Goal: Transaction & Acquisition: Purchase product/service

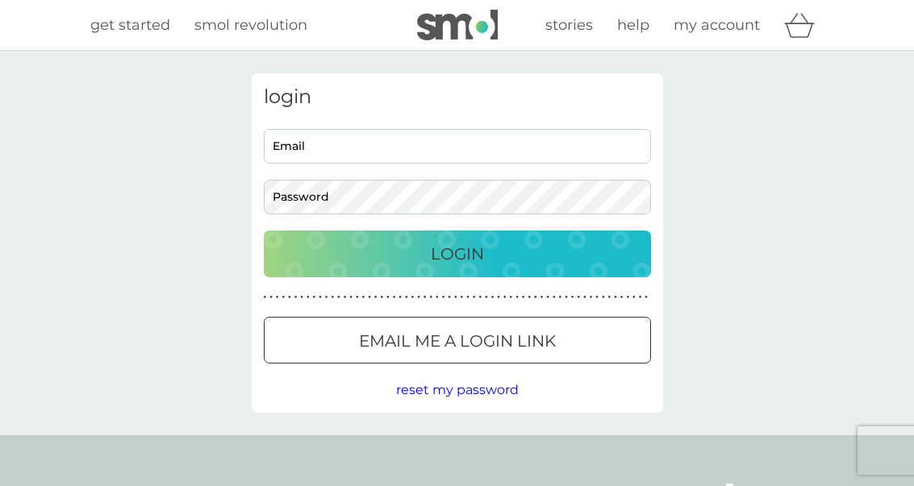
click at [539, 150] on input "Email" at bounding box center [457, 146] width 387 height 35
type input "[PERSON_NAME][EMAIL_ADDRESS][DOMAIN_NAME]"
click at [456, 253] on button "Login" at bounding box center [457, 254] width 387 height 47
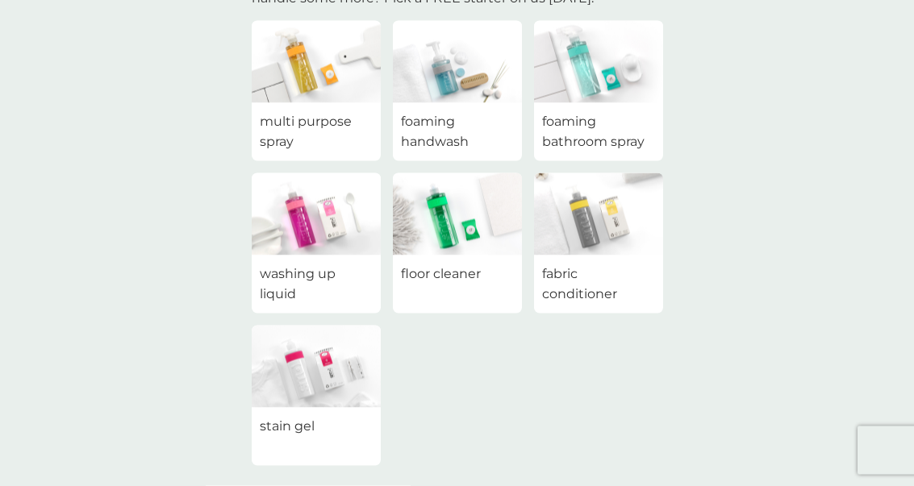
scroll to position [152, 0]
click at [320, 231] on img at bounding box center [316, 214] width 129 height 82
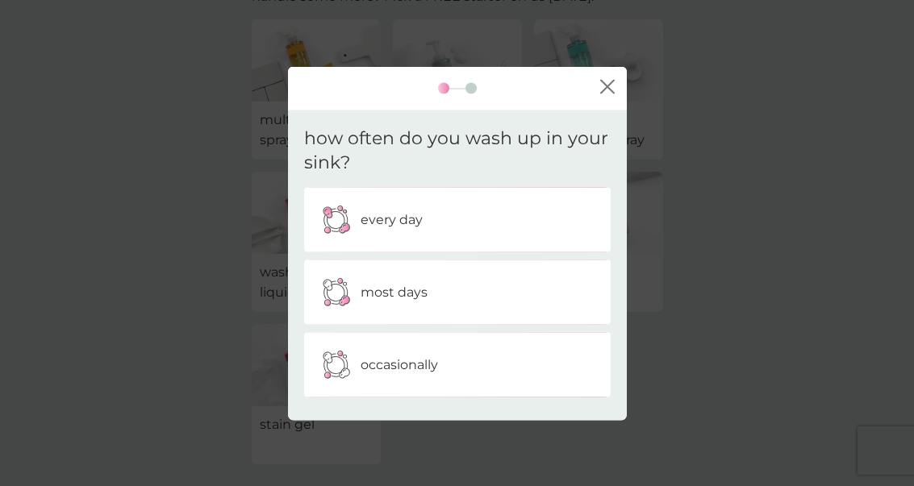
click at [455, 240] on div "every day" at bounding box center [457, 220] width 282 height 40
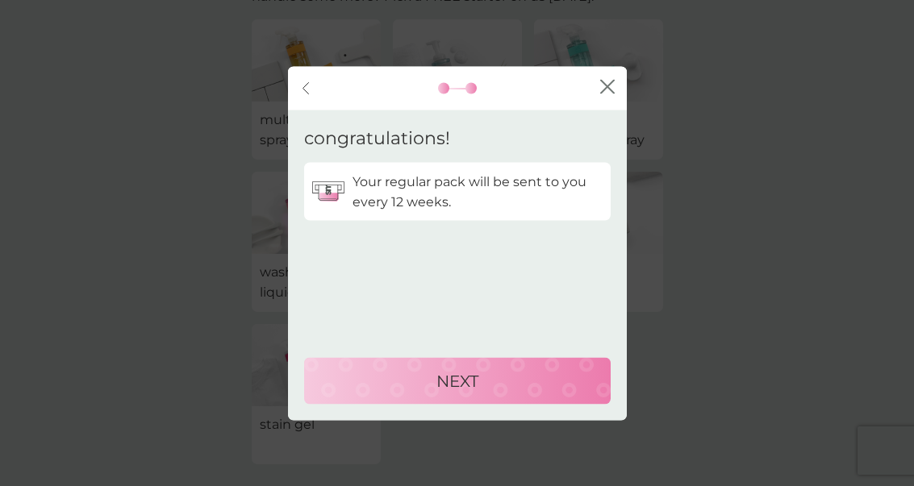
click at [510, 394] on div "NEXT" at bounding box center [457, 381] width 274 height 26
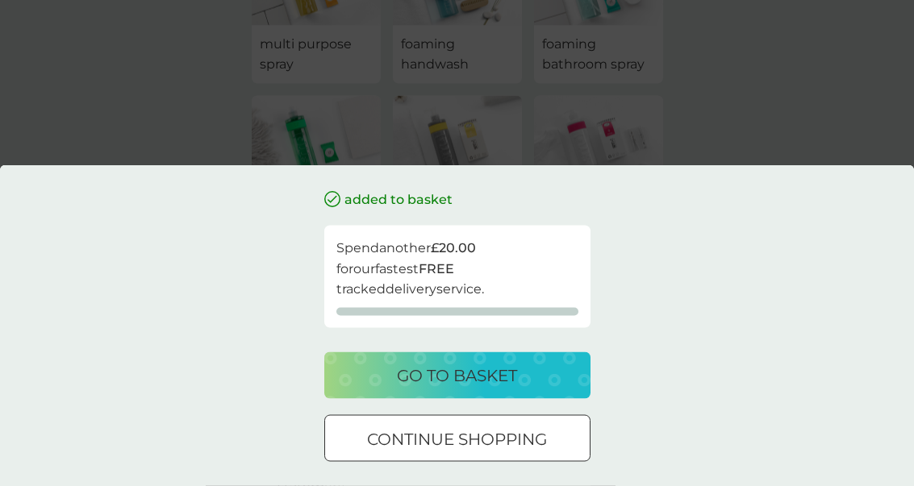
scroll to position [228, 0]
click at [560, 389] on div "go to basket" at bounding box center [457, 376] width 234 height 26
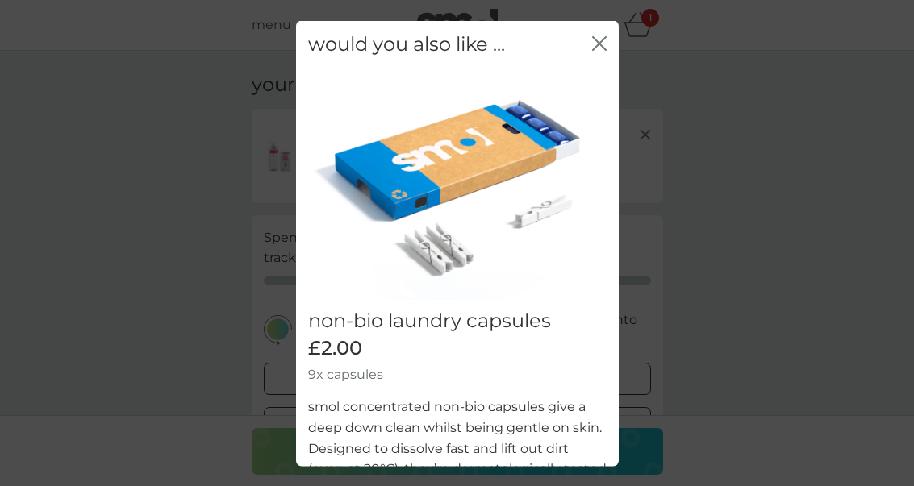
click at [602, 48] on icon "close" at bounding box center [599, 42] width 15 height 15
